Goal: Navigation & Orientation: Find specific page/section

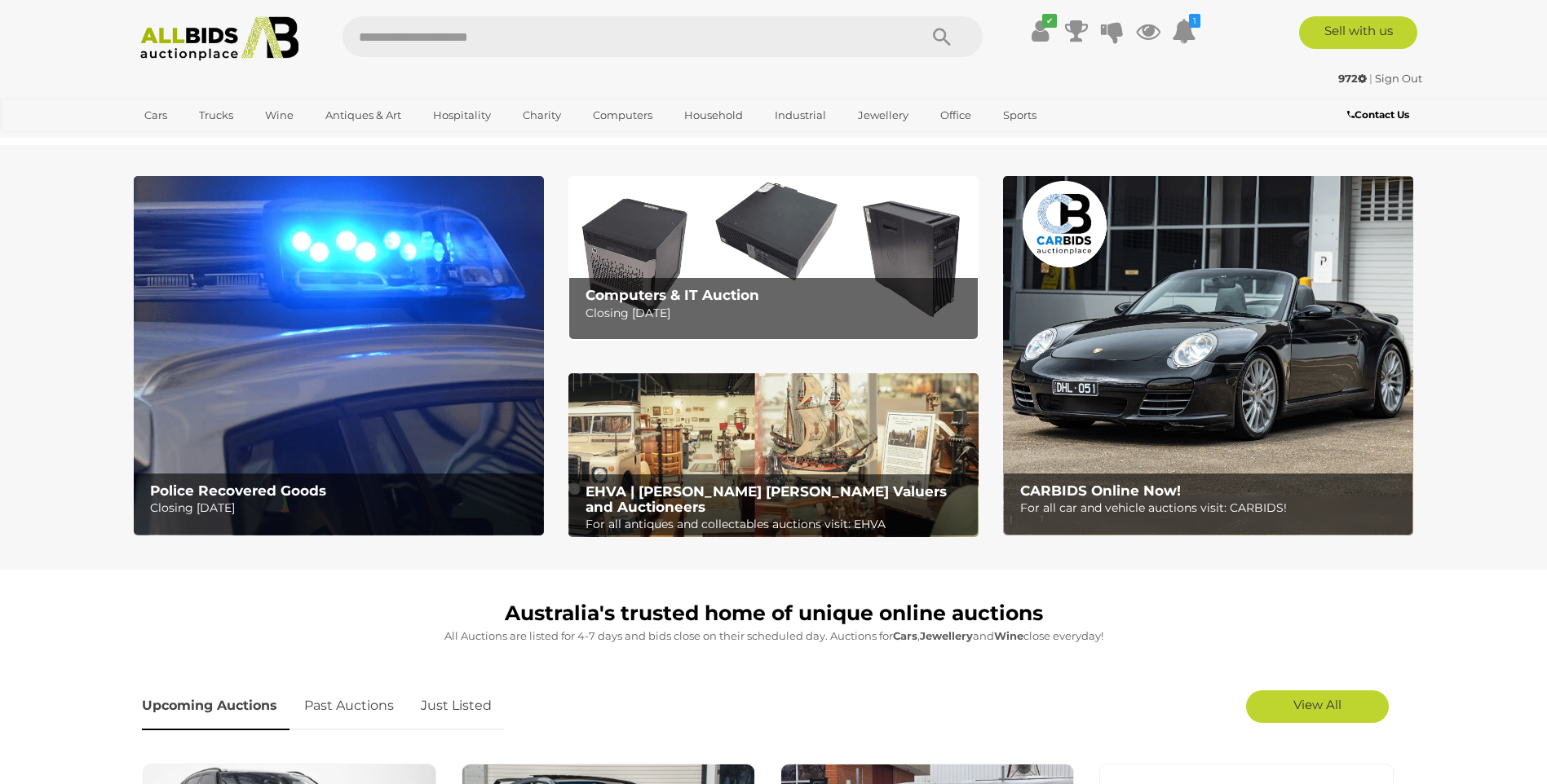
click at [342, 434] on img at bounding box center [339, 356] width 410 height 359
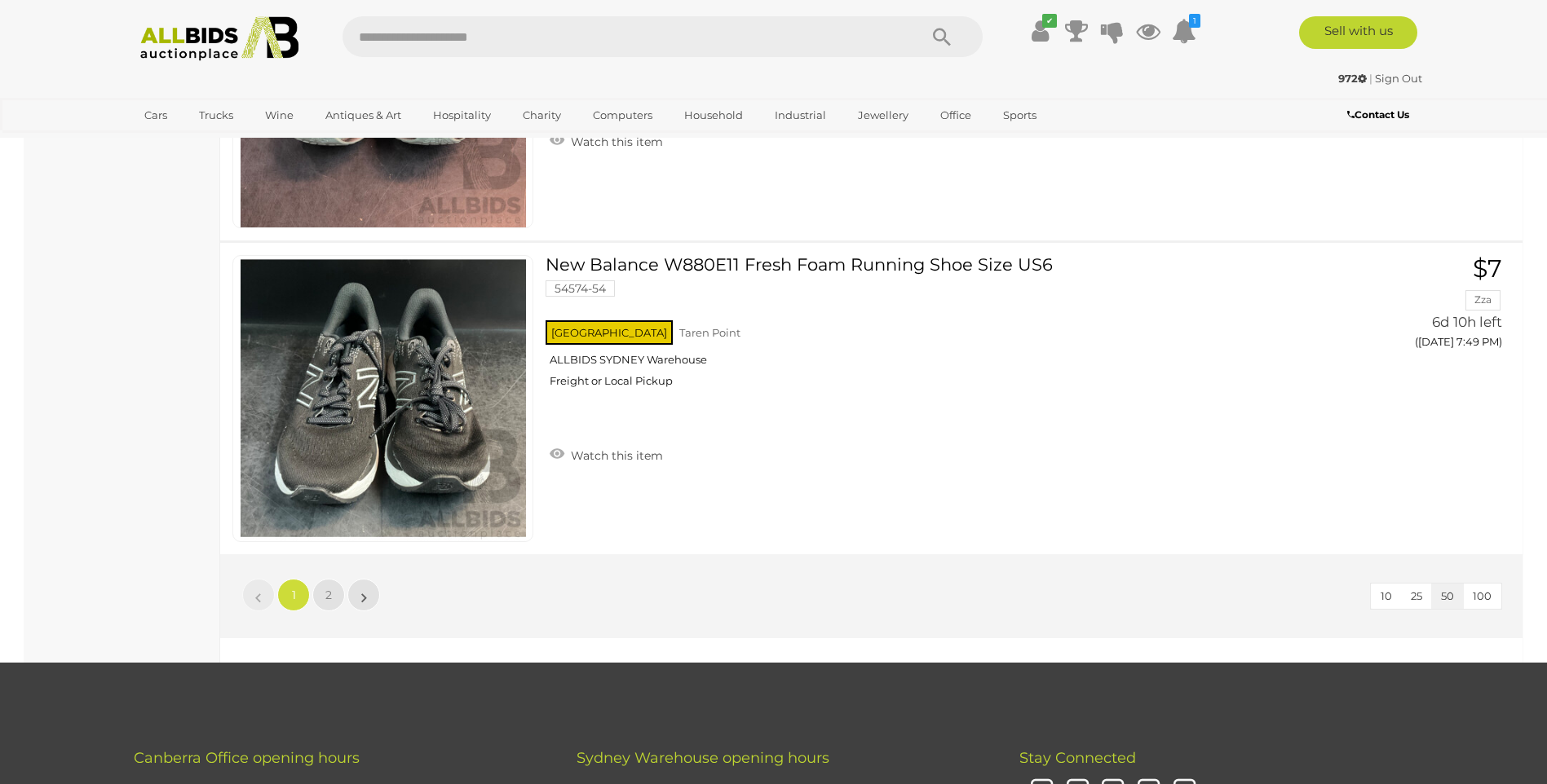
scroll to position [15600, 0]
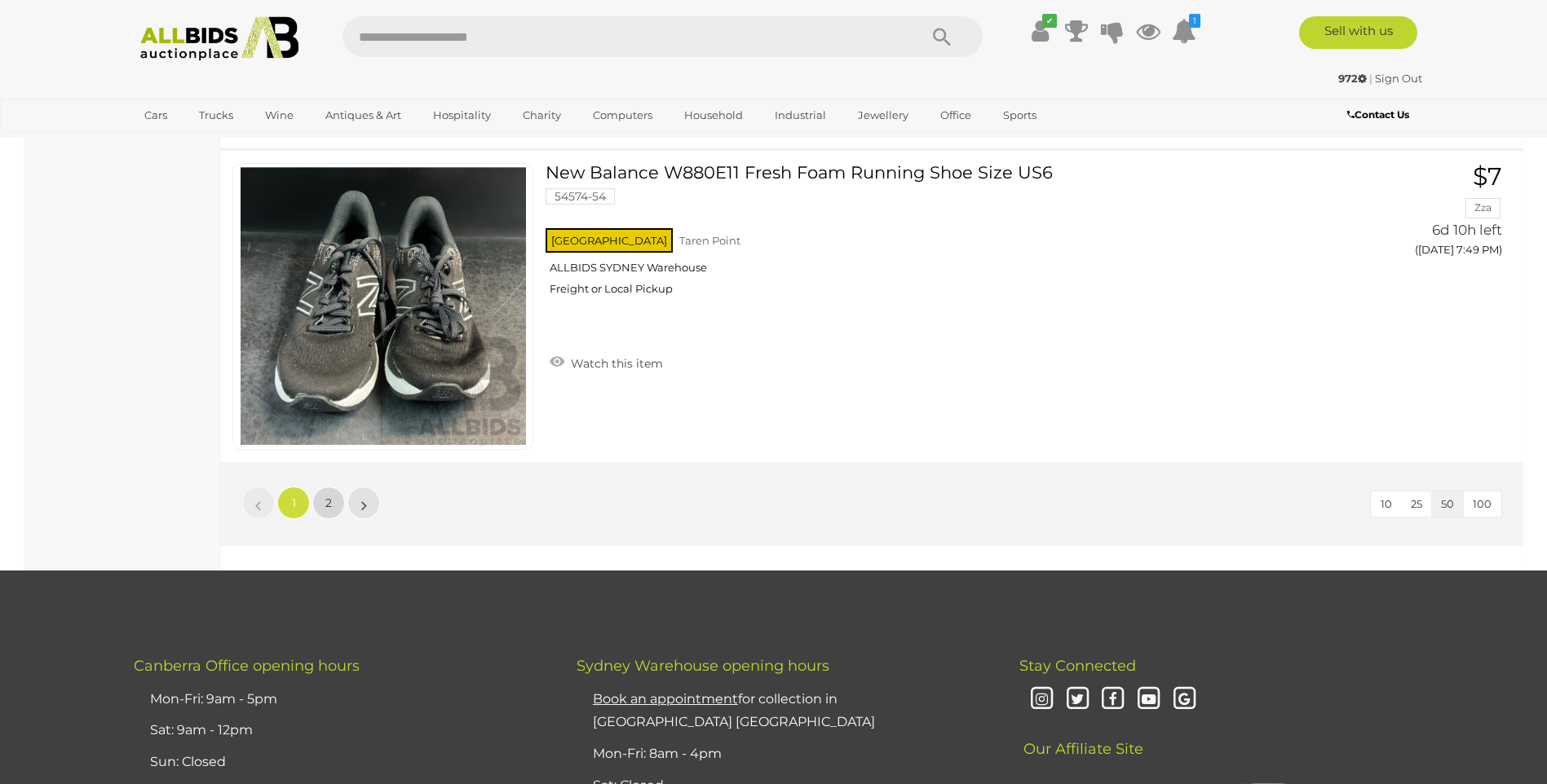
click at [325, 496] on span "2" at bounding box center [328, 503] width 6 height 14
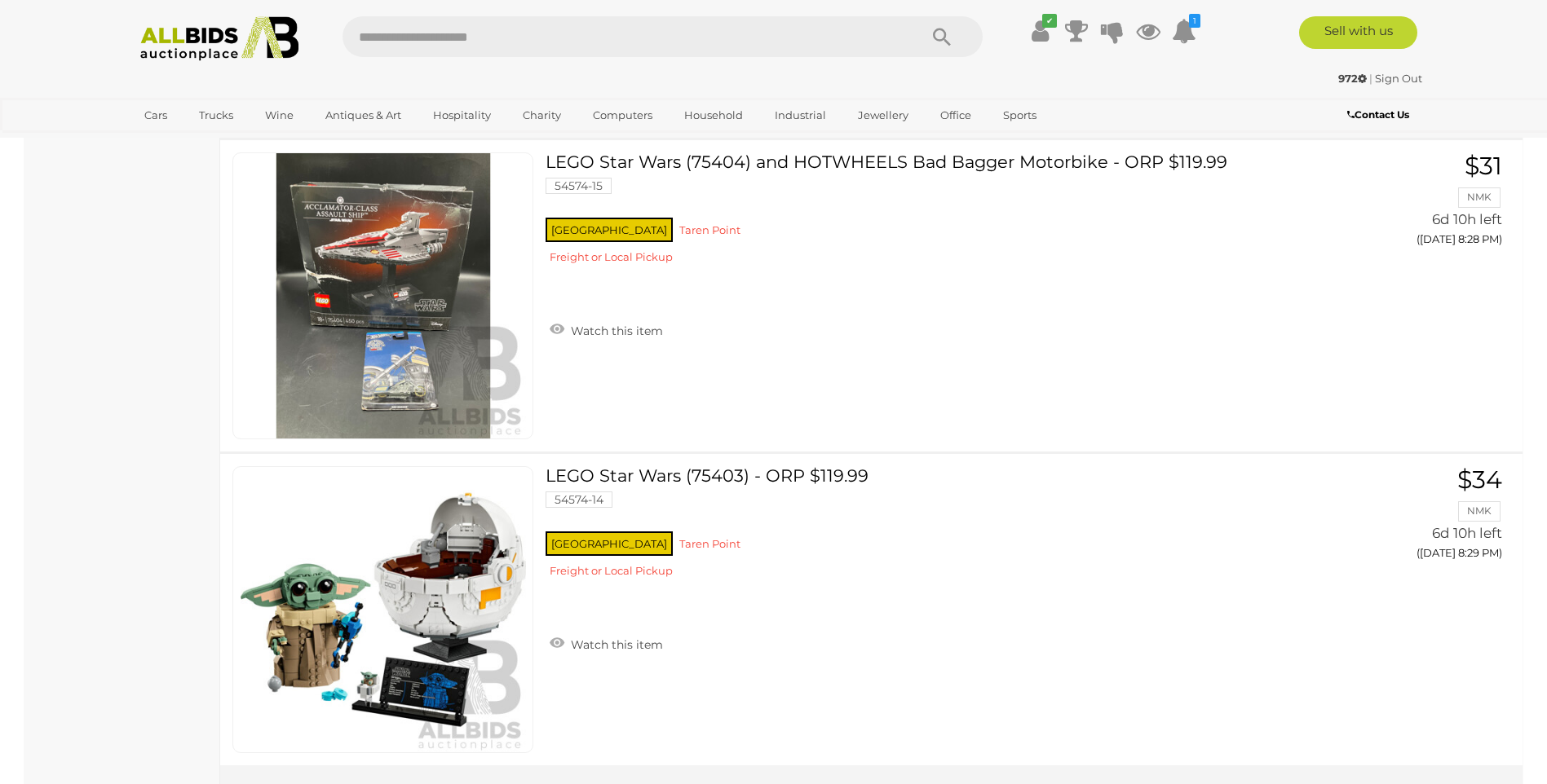
scroll to position [13990, 0]
